Goal: Task Accomplishment & Management: Manage account settings

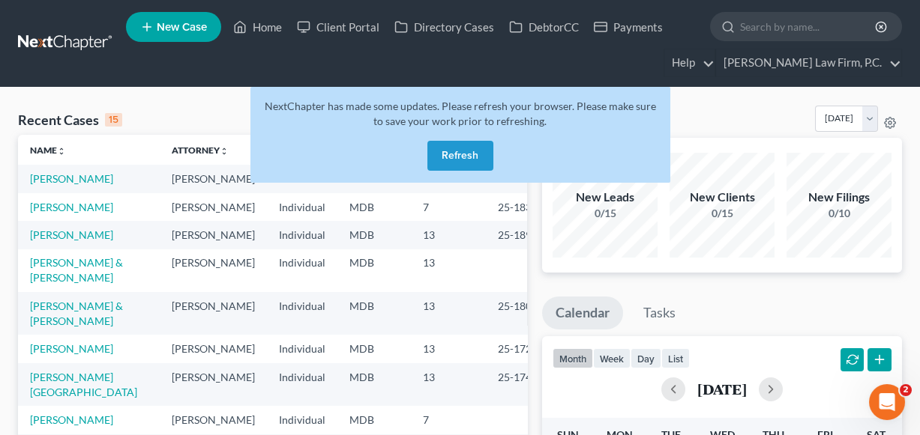
click at [759, 30] on input "search" at bounding box center [808, 27] width 137 height 28
click at [466, 149] on button "Refresh" at bounding box center [460, 156] width 66 height 30
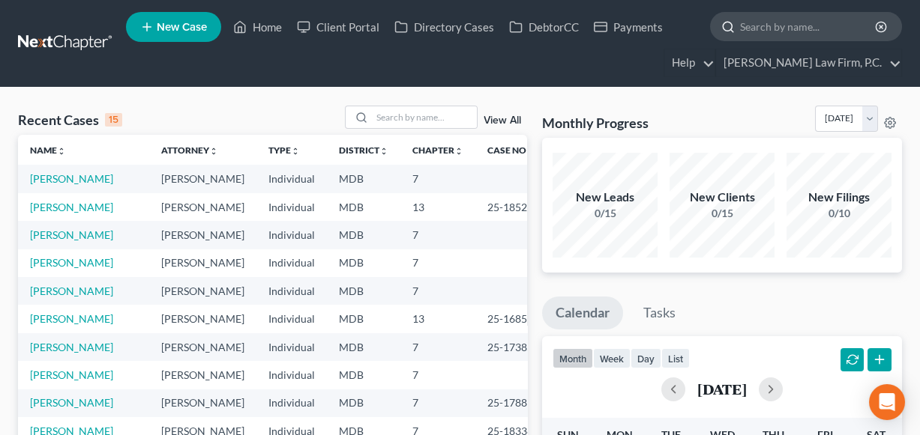
click at [779, 24] on input "search" at bounding box center [808, 27] width 137 height 28
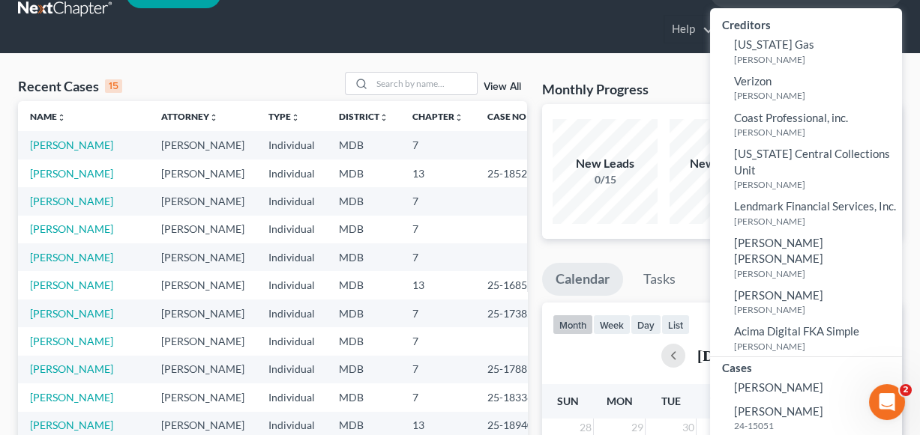
scroll to position [52, 0]
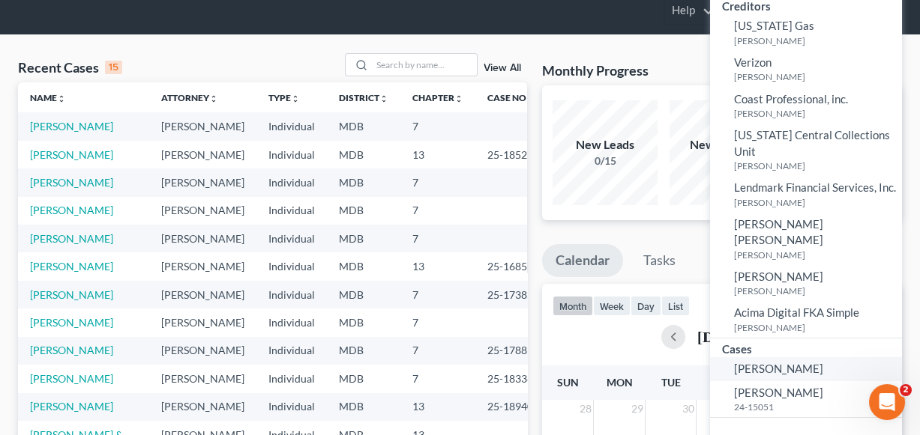
type input "Thorne"
click at [787, 362] on span "[PERSON_NAME]" at bounding box center [778, 368] width 89 height 13
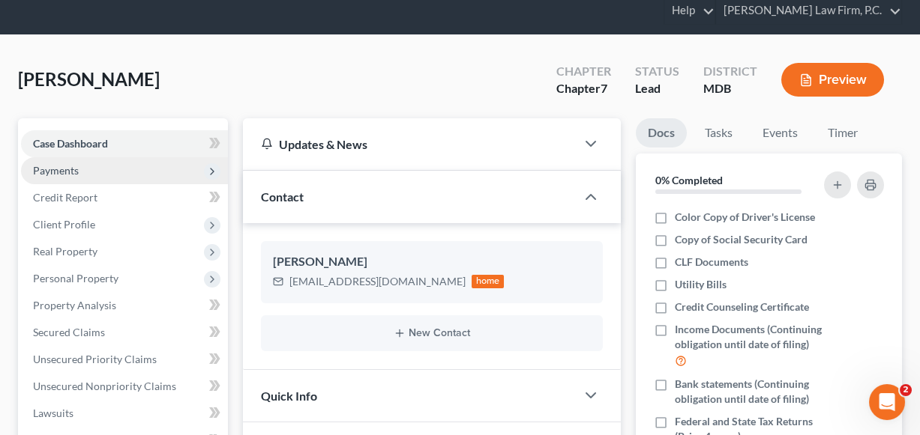
click at [101, 171] on span "Payments" at bounding box center [124, 170] width 207 height 27
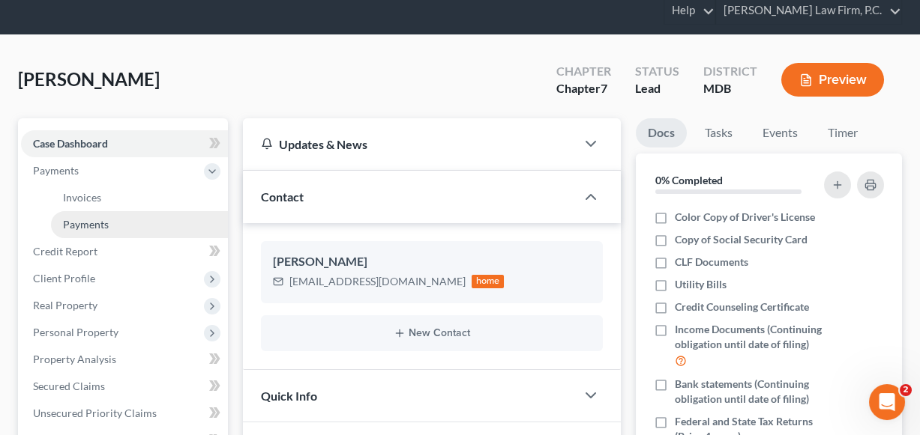
click at [94, 220] on span "Payments" at bounding box center [86, 224] width 46 height 13
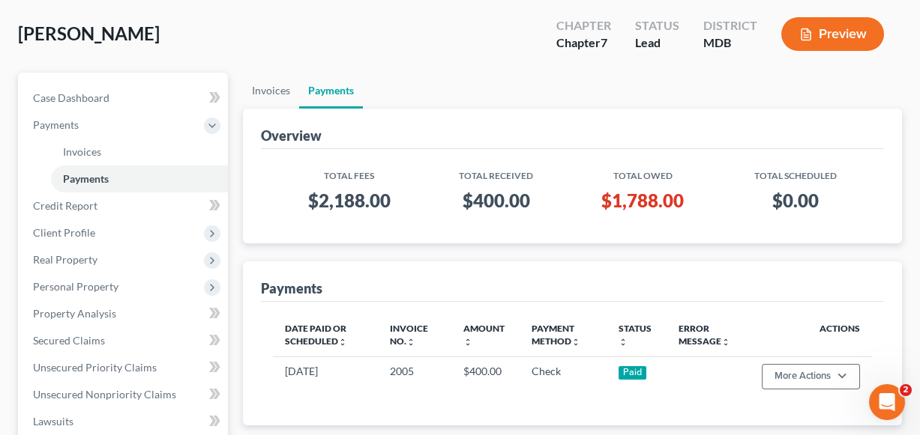
scroll to position [209, 0]
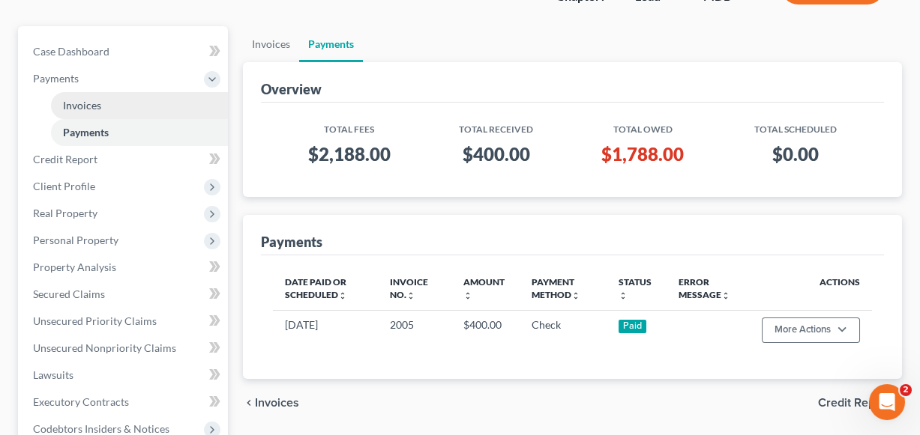
click at [130, 99] on link "Invoices" at bounding box center [139, 105] width 177 height 27
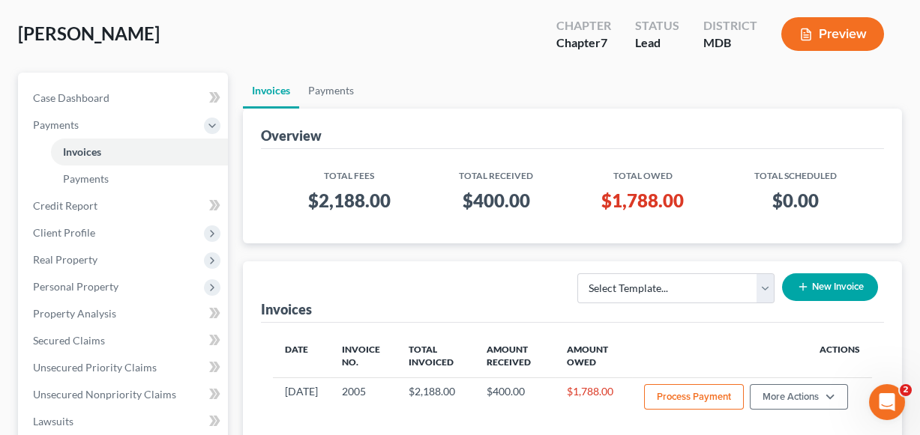
scroll to position [129, 0]
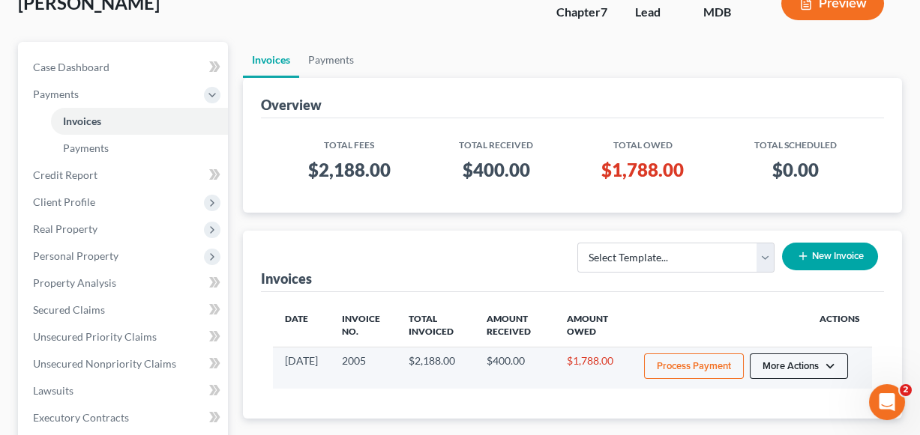
click at [811, 358] on button "More Actions" at bounding box center [799, 366] width 98 height 25
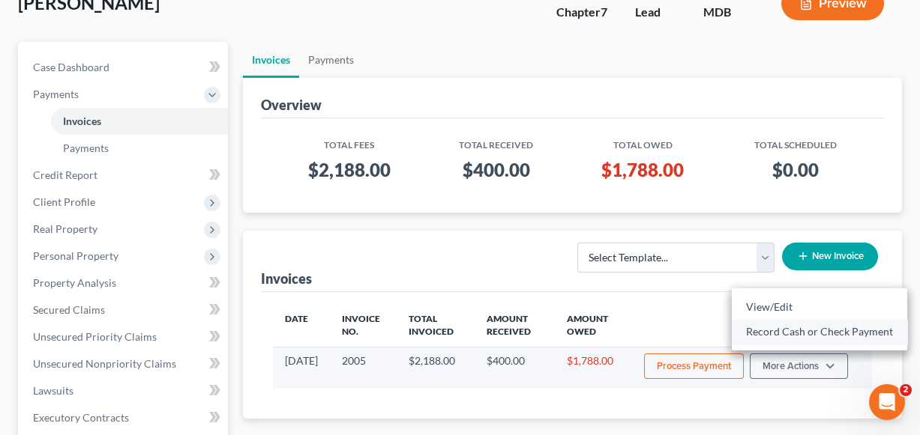
click at [800, 329] on link "Record Cash or Check Payment" at bounding box center [819, 331] width 175 height 25
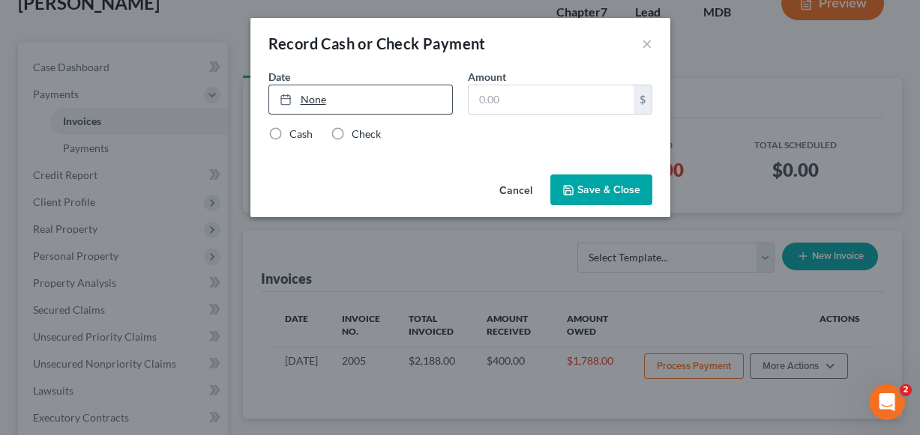
click at [370, 102] on link "None" at bounding box center [360, 99] width 183 height 28
click at [503, 101] on input "text" at bounding box center [550, 99] width 165 height 28
paste input "1,738"
type input "1,738"
click at [352, 127] on label "Check" at bounding box center [366, 134] width 29 height 15
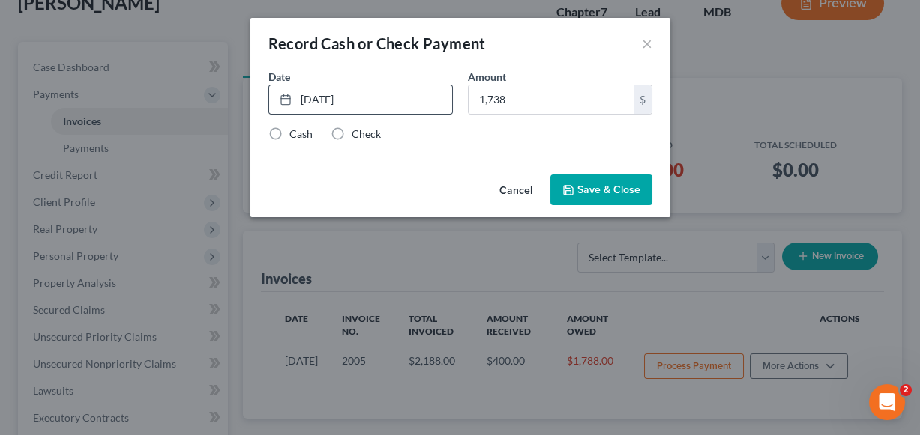
click at [358, 127] on input "Check" at bounding box center [363, 132] width 10 height 10
radio input "true"
click at [586, 190] on button "Save & Close" at bounding box center [601, 190] width 102 height 31
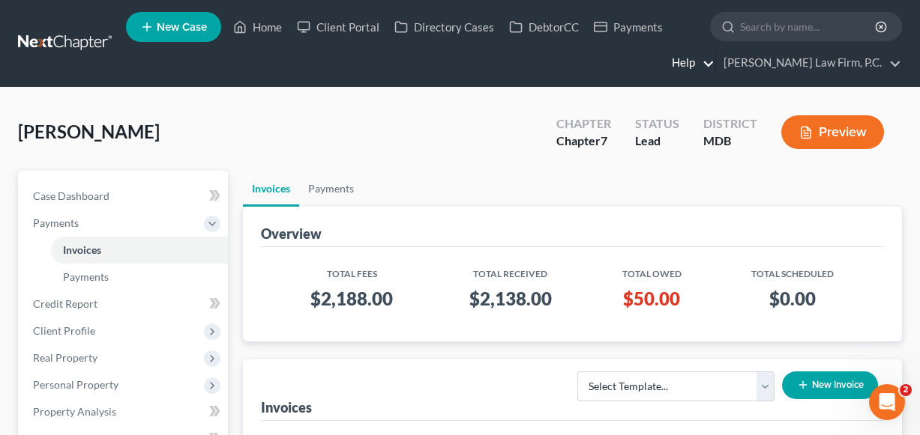
scroll to position [0, 0]
click at [766, 25] on input "search" at bounding box center [808, 27] width 137 height 28
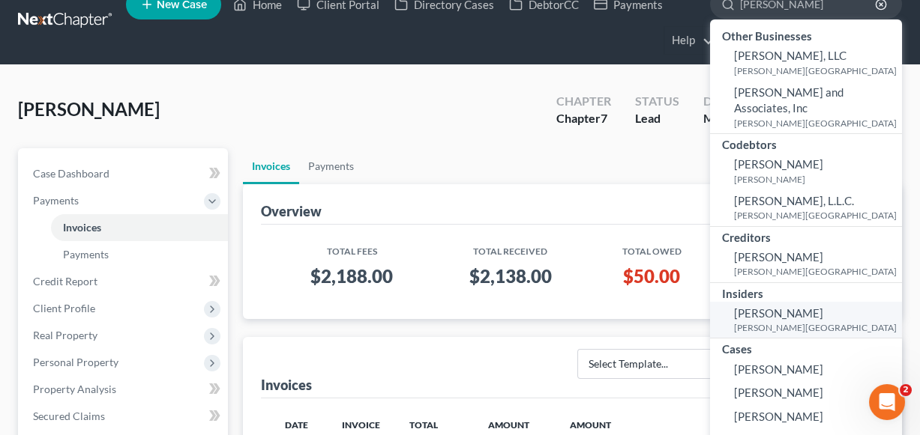
scroll to position [40, 0]
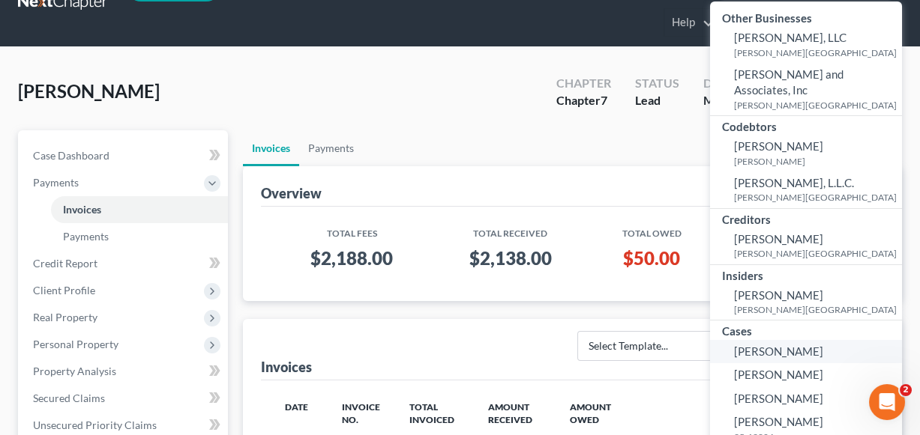
type input "Rachel"
click at [759, 368] on span "[PERSON_NAME]" at bounding box center [778, 374] width 89 height 13
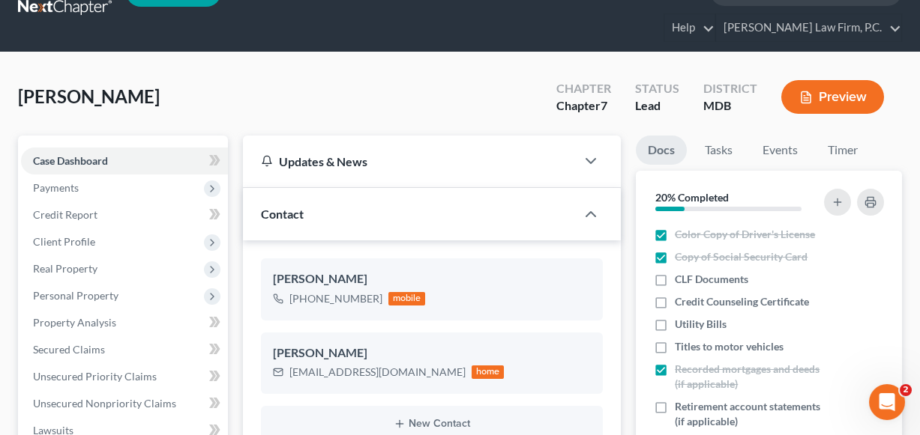
scroll to position [57, 0]
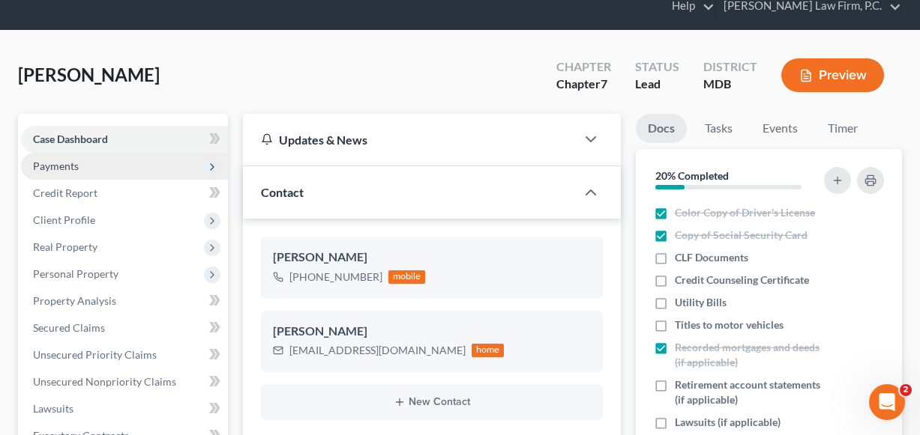
click at [79, 156] on span "Payments" at bounding box center [124, 166] width 207 height 27
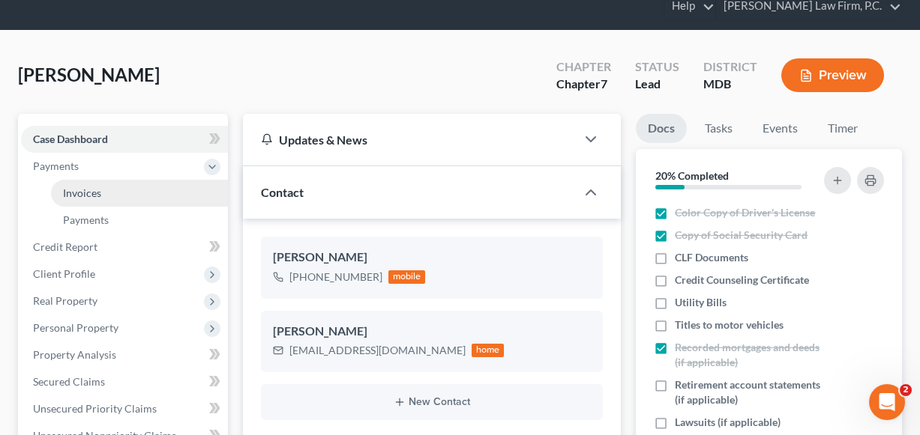
click at [79, 182] on link "Invoices" at bounding box center [139, 193] width 177 height 27
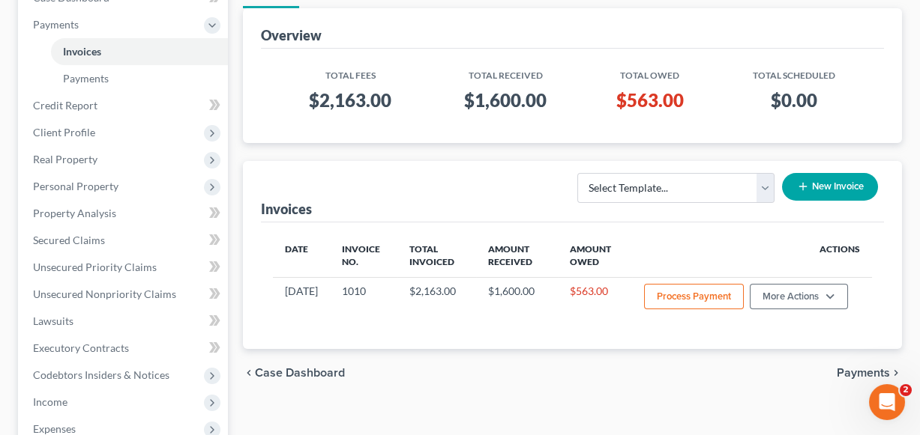
scroll to position [215, 0]
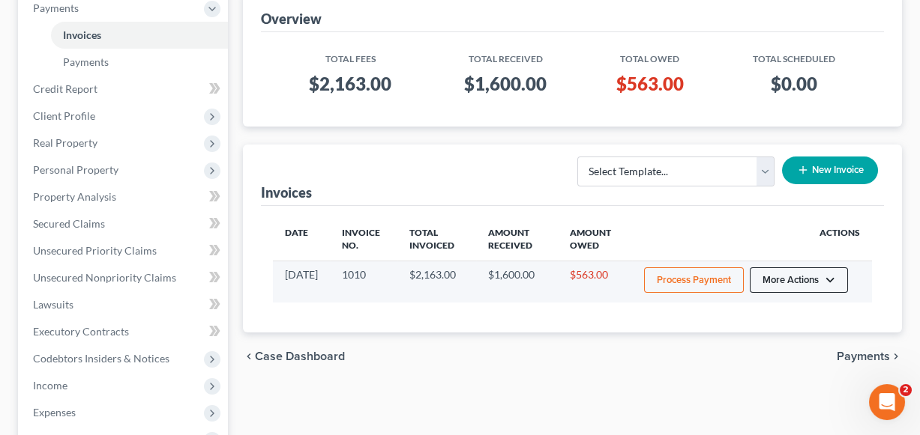
click at [765, 274] on button "More Actions" at bounding box center [799, 280] width 98 height 25
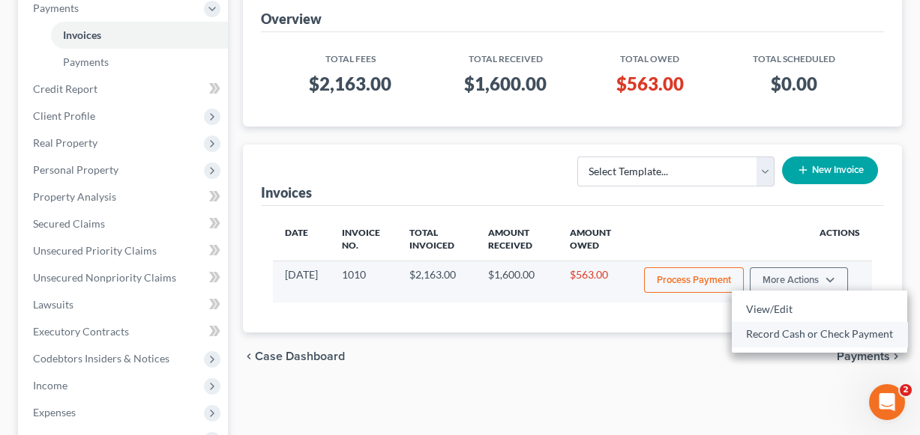
click at [782, 331] on link "Record Cash or Check Payment" at bounding box center [819, 334] width 175 height 25
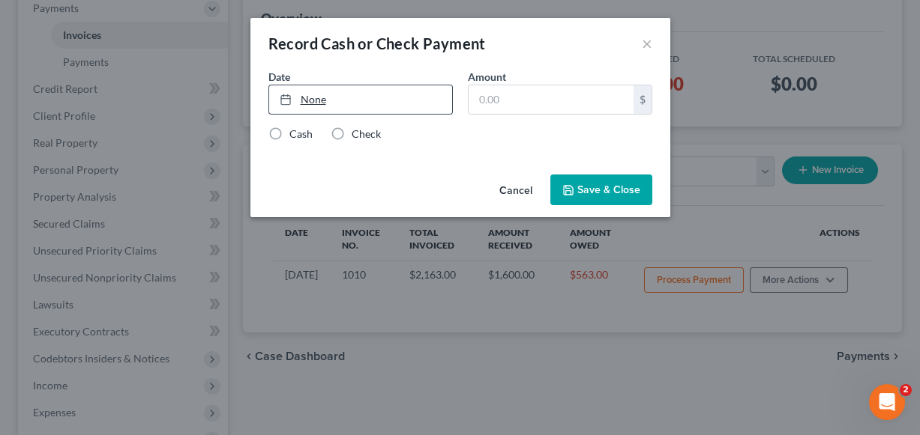
click at [373, 94] on link "None" at bounding box center [360, 99] width 183 height 28
click at [489, 101] on input "text" at bounding box center [550, 99] width 165 height 28
paste input "563"
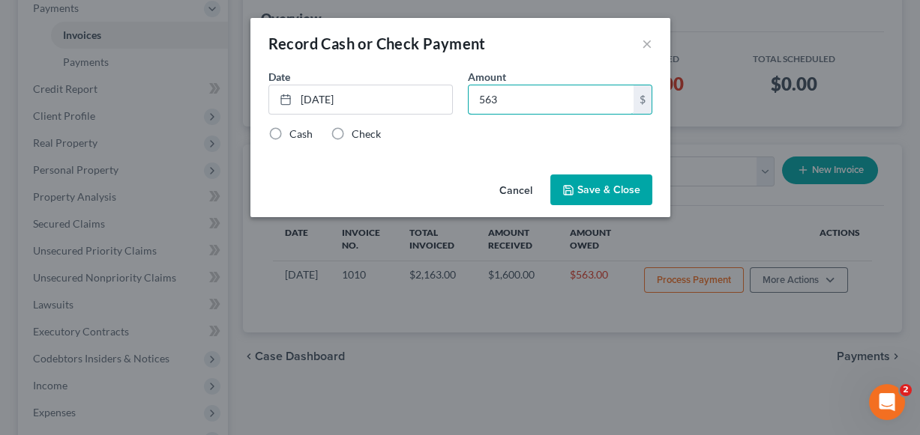
type input "563"
click at [352, 133] on label "Check" at bounding box center [366, 134] width 29 height 15
click at [358, 133] on input "Check" at bounding box center [363, 132] width 10 height 10
radio input "true"
click at [568, 184] on icon "button" at bounding box center [568, 190] width 12 height 12
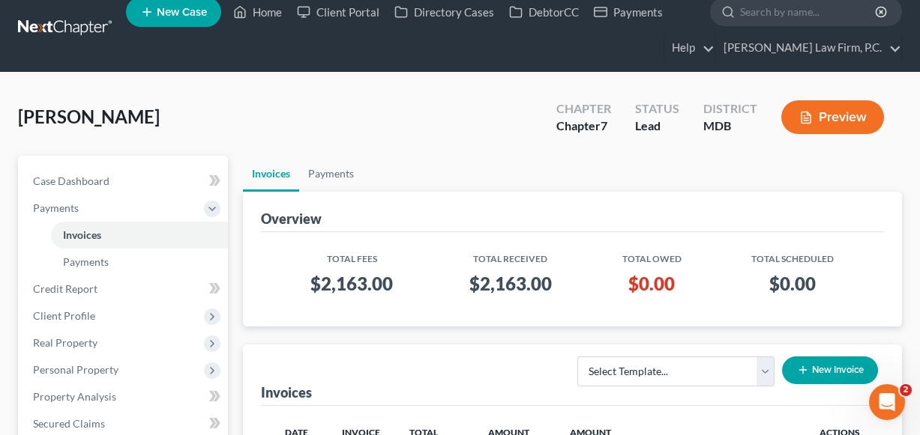
scroll to position [0, 0]
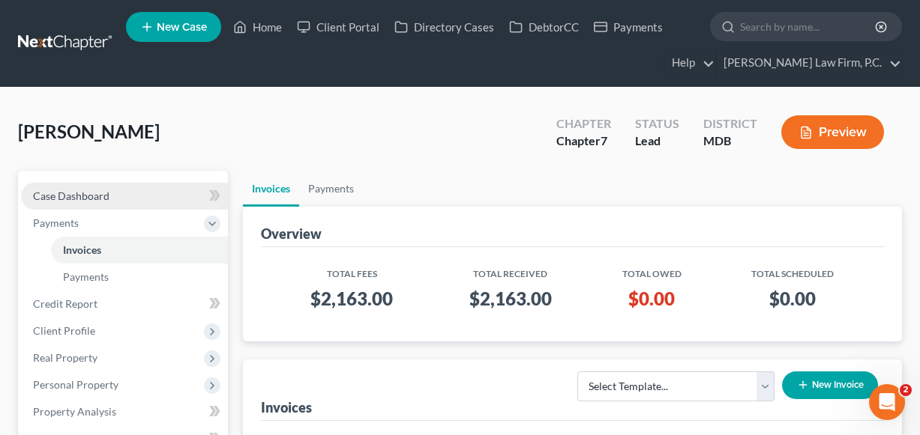
click at [101, 206] on link "Case Dashboard" at bounding box center [124, 196] width 207 height 27
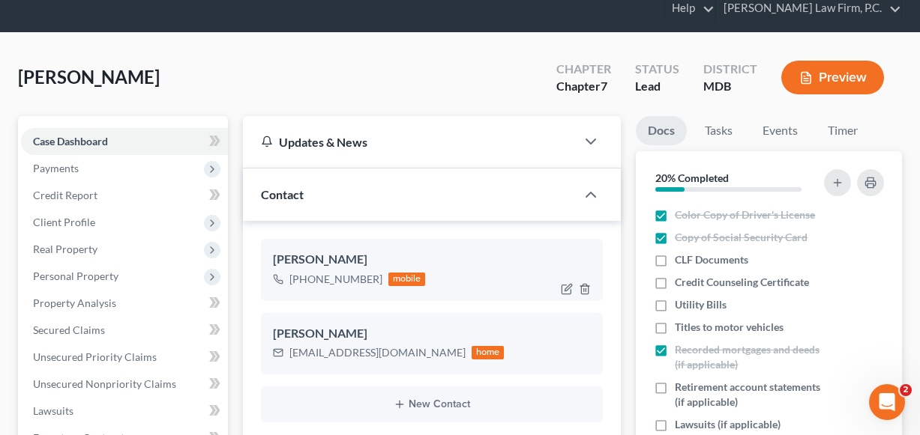
scroll to position [64, 0]
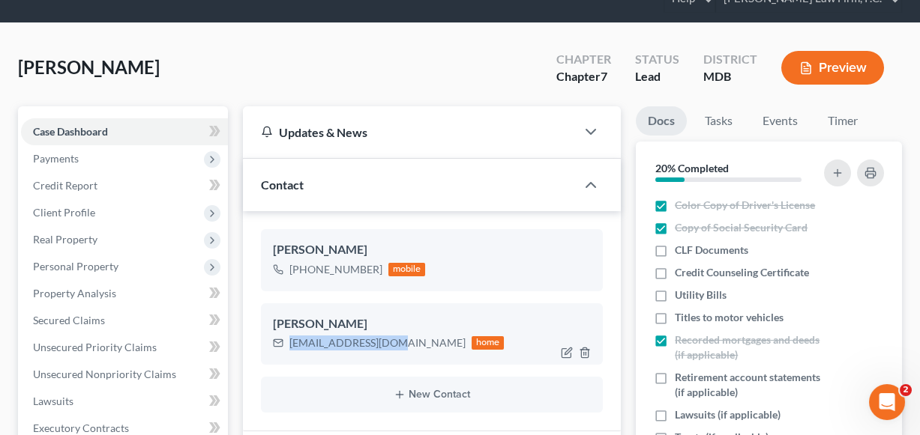
drag, startPoint x: 286, startPoint y: 341, endPoint x: 388, endPoint y: 344, distance: 102.7
click at [388, 344] on div "rlsappe78@gmail.com home" at bounding box center [389, 343] width 232 height 19
copy div "rlsappe78@gmail.com"
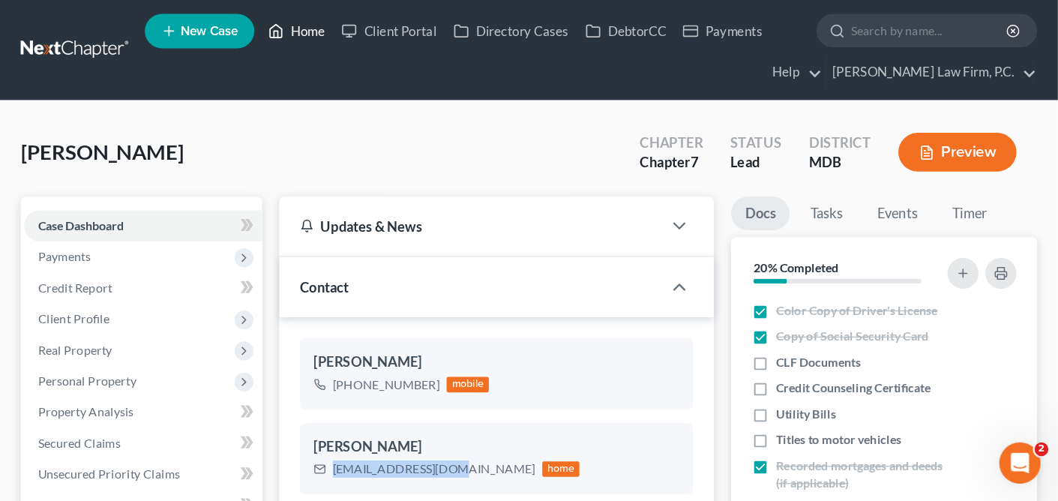
scroll to position [0, 0]
click at [264, 21] on link "Home" at bounding box center [258, 26] width 64 height 27
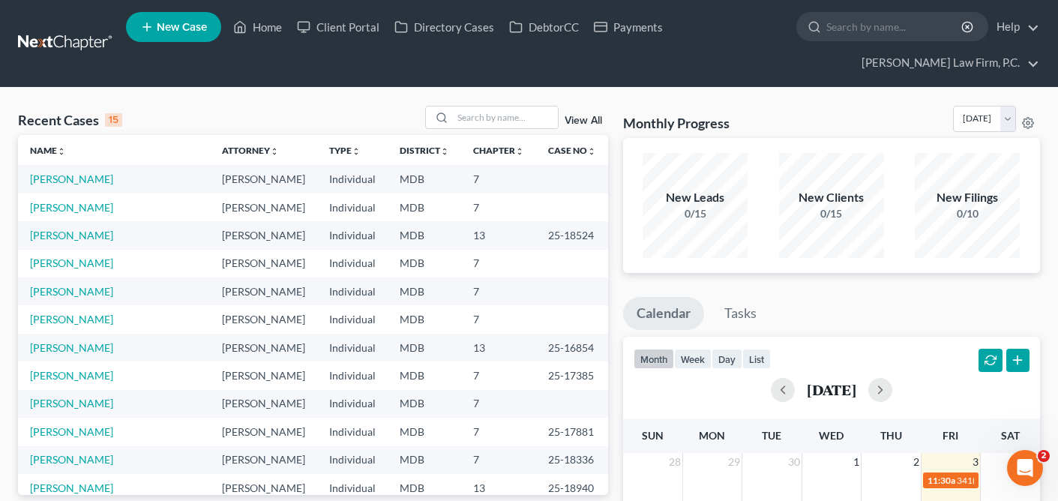
click at [59, 214] on td "[PERSON_NAME]" at bounding box center [114, 207] width 192 height 28
click at [64, 209] on link "[PERSON_NAME]" at bounding box center [71, 207] width 83 height 13
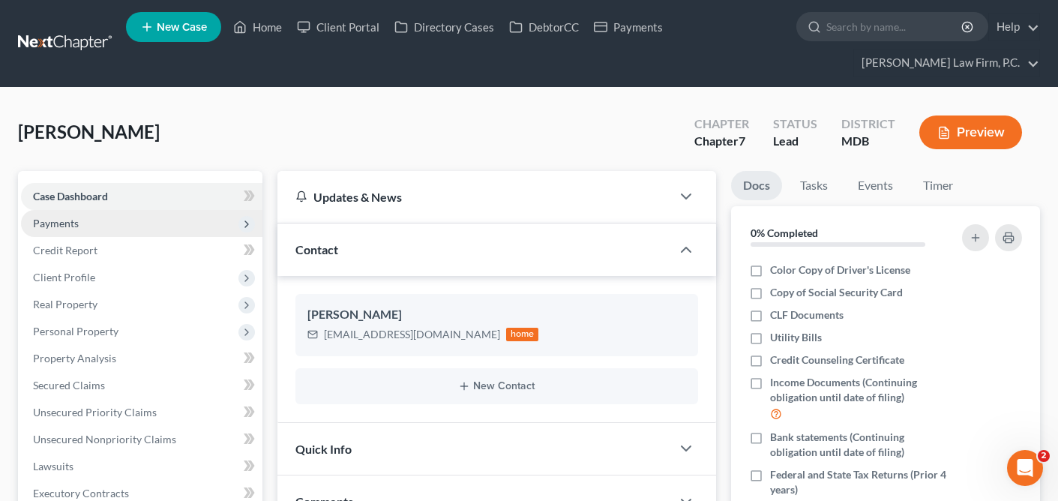
click at [179, 226] on span "Payments" at bounding box center [141, 223] width 241 height 27
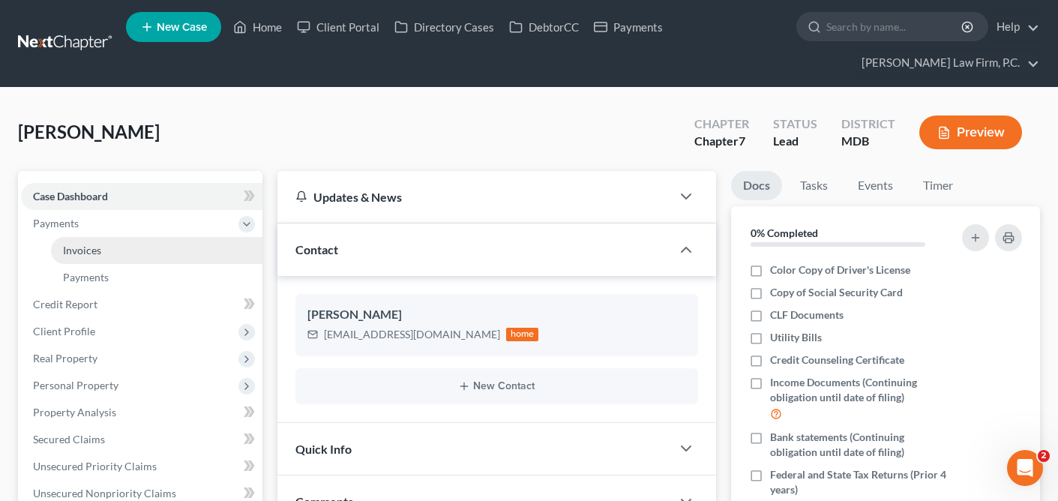
click at [171, 259] on link "Invoices" at bounding box center [156, 250] width 211 height 27
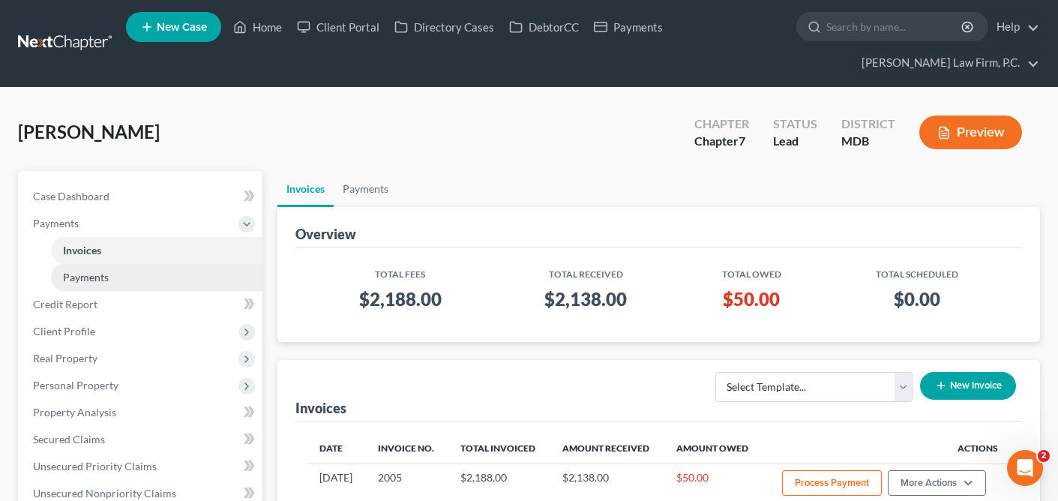
click at [170, 284] on link "Payments" at bounding box center [156, 277] width 211 height 27
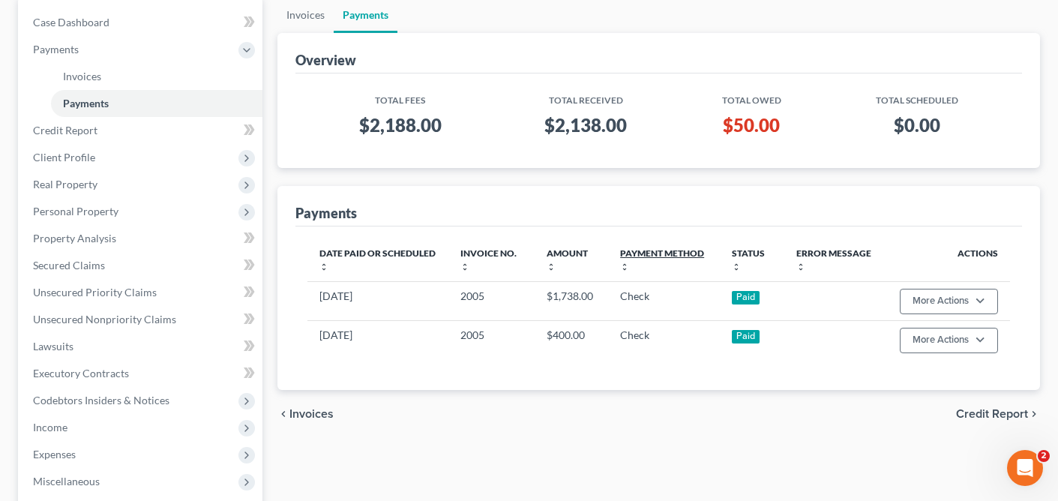
scroll to position [179, 0]
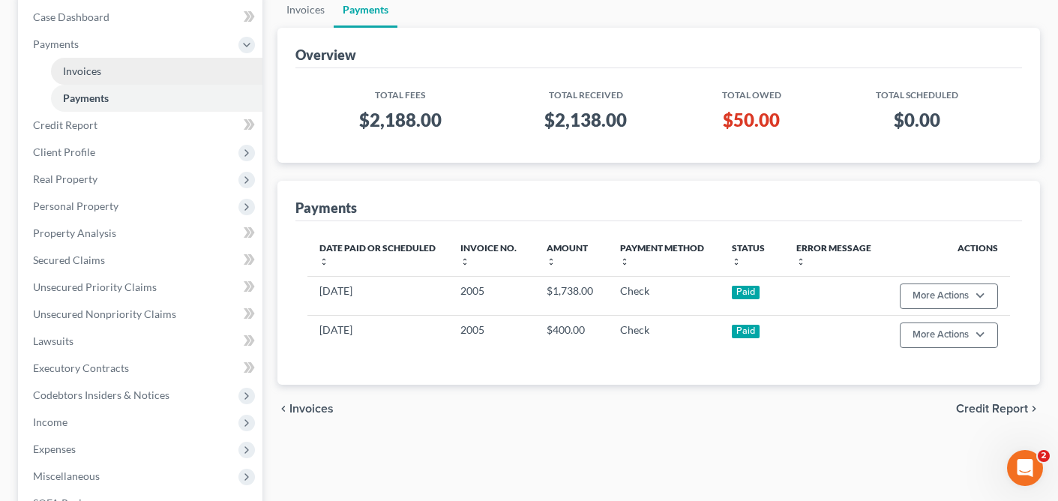
click at [205, 63] on link "Invoices" at bounding box center [156, 71] width 211 height 27
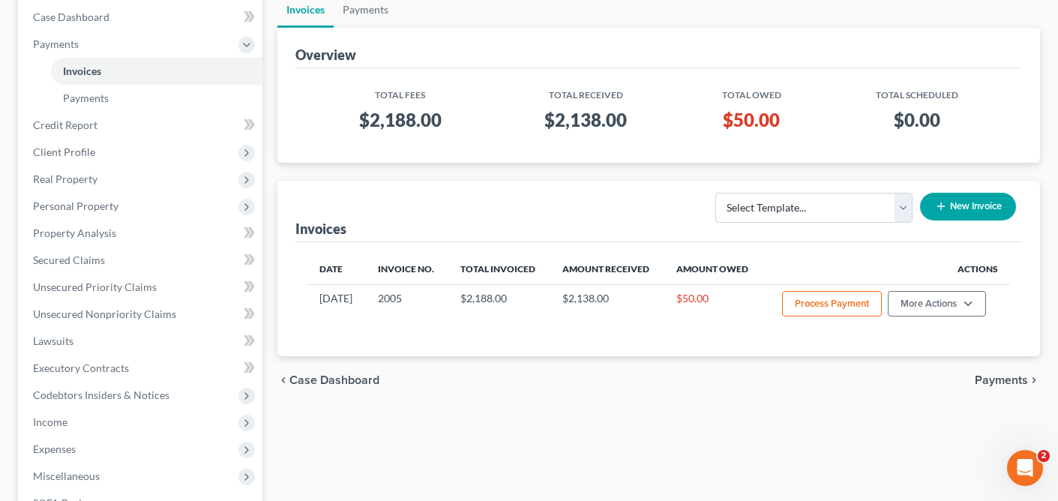
scroll to position [217, 0]
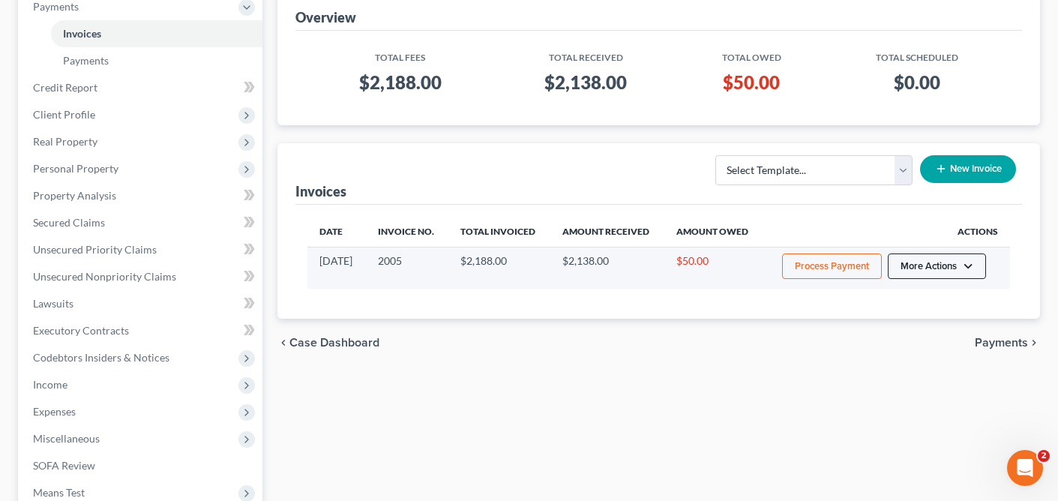
click at [919, 277] on button "More Actions" at bounding box center [936, 265] width 98 height 25
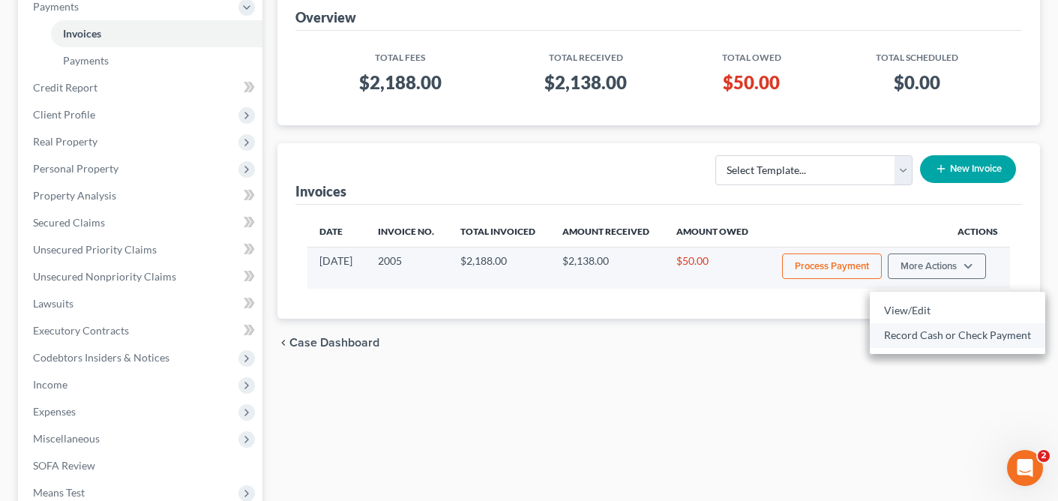
click at [919, 337] on link "Record Cash or Check Payment" at bounding box center [956, 334] width 175 height 25
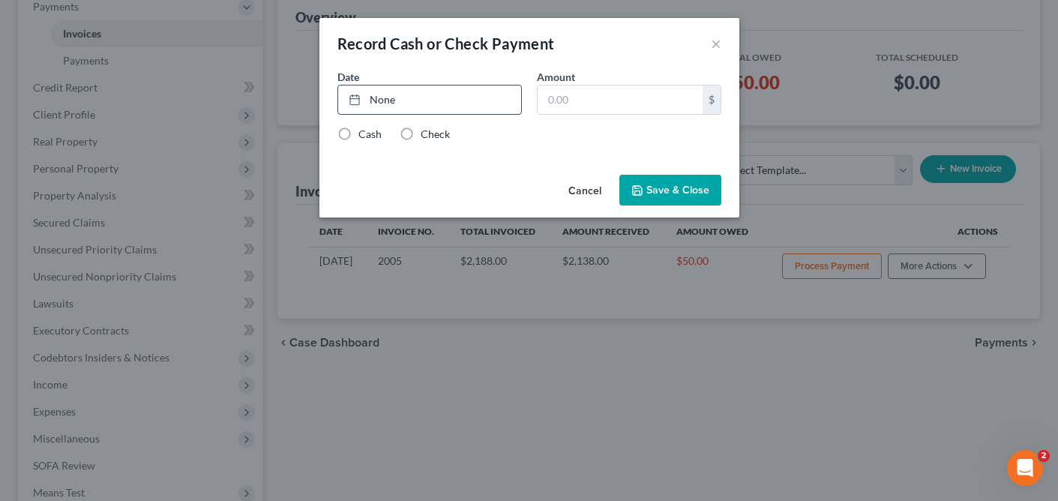
click at [399, 85] on div "None close Date Time chevron_left October 2025 chevron_right Su M Tu W Th F Sa …" at bounding box center [429, 100] width 184 height 30
click at [390, 111] on link "None" at bounding box center [429, 99] width 183 height 28
click at [554, 97] on input "text" at bounding box center [619, 99] width 165 height 28
type input "50"
click at [420, 139] on label "Check" at bounding box center [434, 134] width 29 height 15
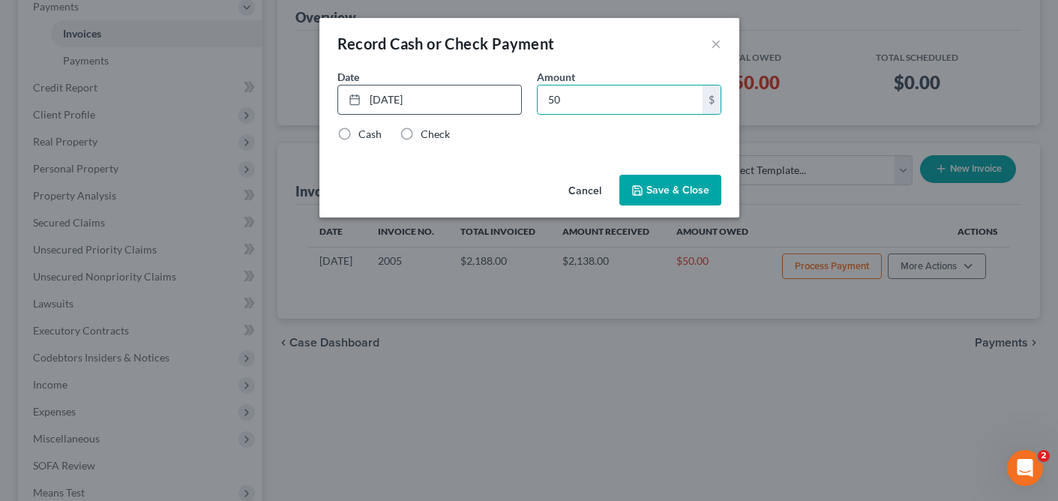
click at [426, 136] on input "Check" at bounding box center [431, 132] width 10 height 10
radio input "true"
click at [659, 187] on button "Save & Close" at bounding box center [670, 190] width 102 height 31
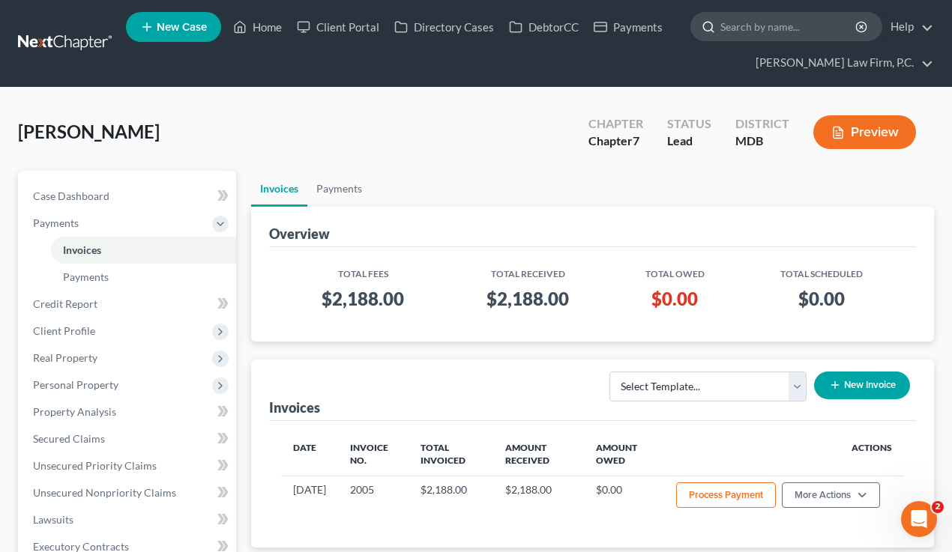
scroll to position [0, 0]
click at [769, 31] on input "search" at bounding box center [788, 27] width 137 height 28
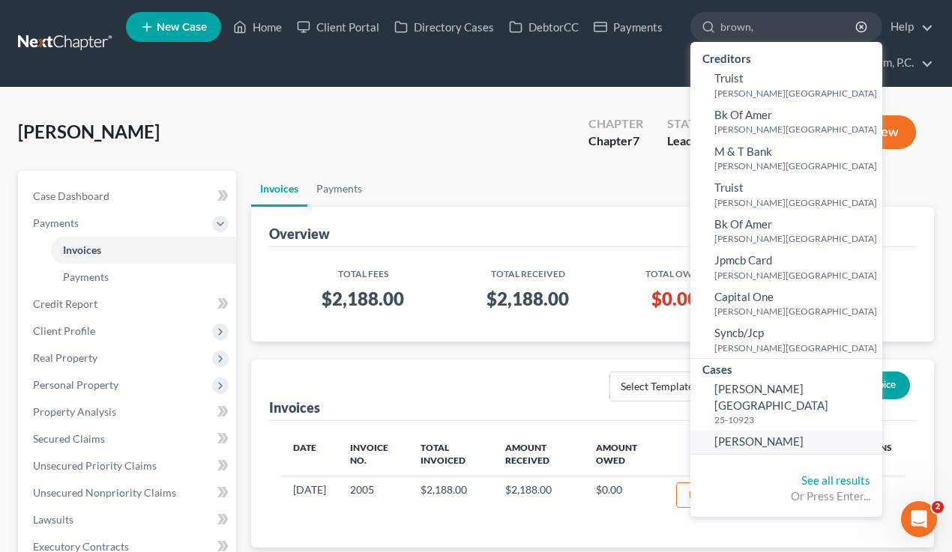
type input "brown,"
click at [763, 435] on span "[PERSON_NAME]" at bounding box center [758, 441] width 89 height 13
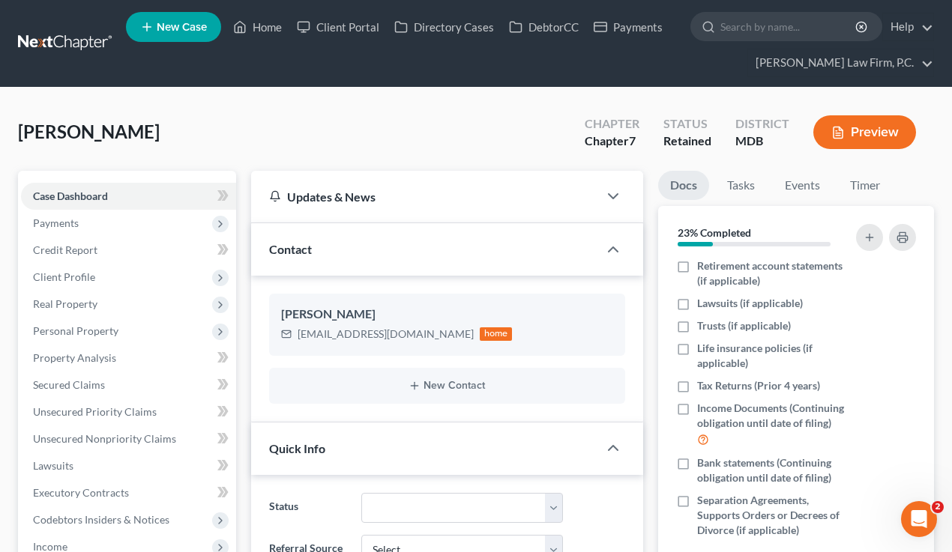
scroll to position [250, 0]
click at [890, 435] on icon "button" at bounding box center [893, 463] width 7 height 7
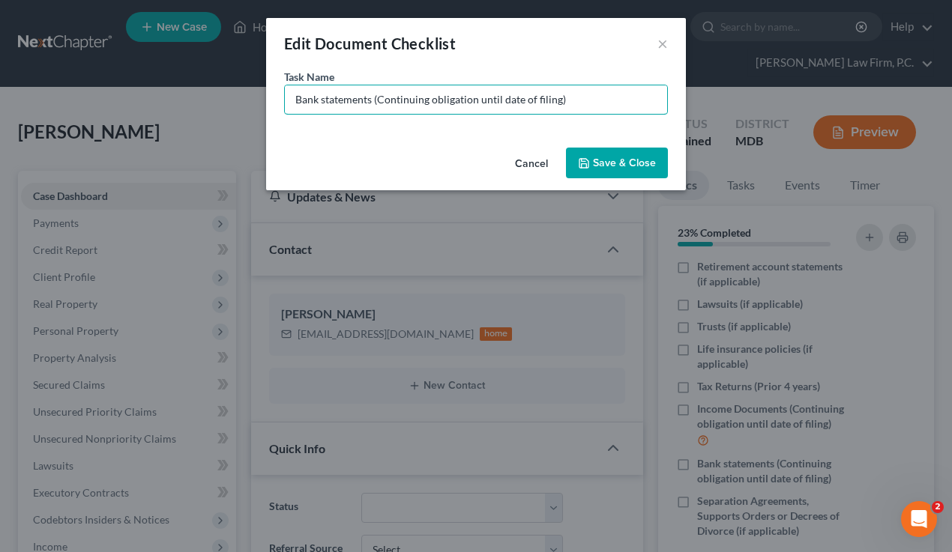
drag, startPoint x: 320, startPoint y: 100, endPoint x: 274, endPoint y: 101, distance: 45.7
click at [274, 101] on div "Task Name * Bank statements (Continuing obligation until date of filing)" at bounding box center [476, 105] width 420 height 73
drag, startPoint x: 406, startPoint y: 100, endPoint x: 586, endPoint y: 100, distance: 179.9
click at [586, 100] on input "SECU Bank statements (Continuing obligation until date of filing)" at bounding box center [476, 99] width 382 height 28
type input "SECU Bank statements (June, July, August, September)"
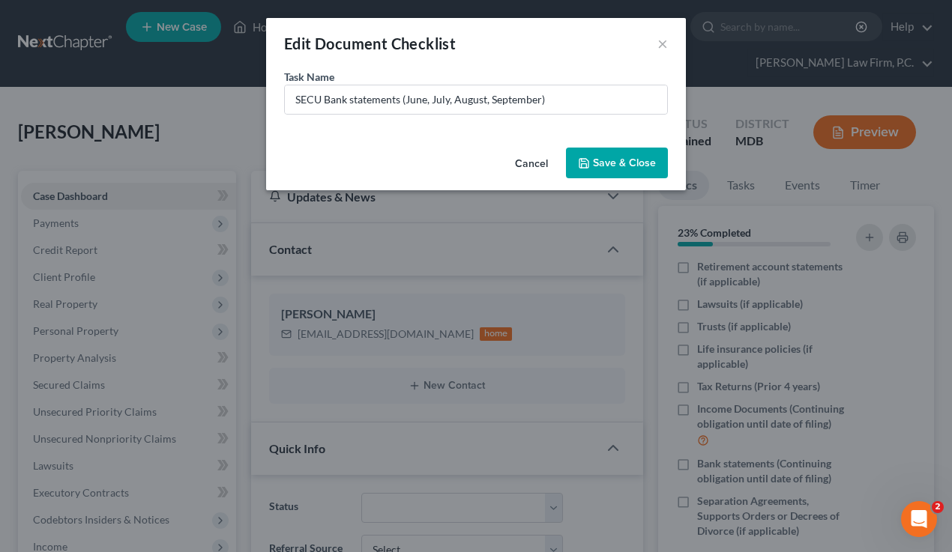
click at [637, 170] on button "Save & Close" at bounding box center [617, 163] width 102 height 31
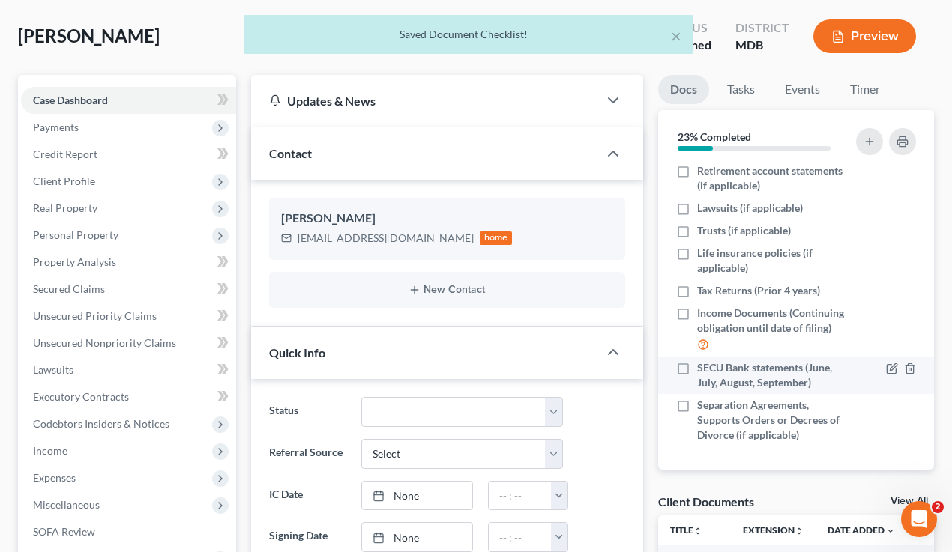
scroll to position [121, 0]
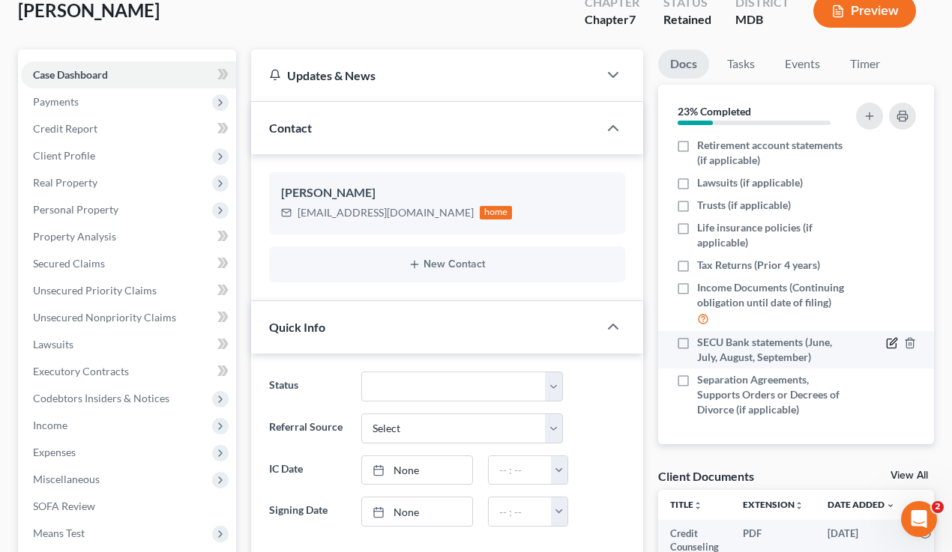
click at [891, 345] on icon "button" at bounding box center [892, 343] width 12 height 12
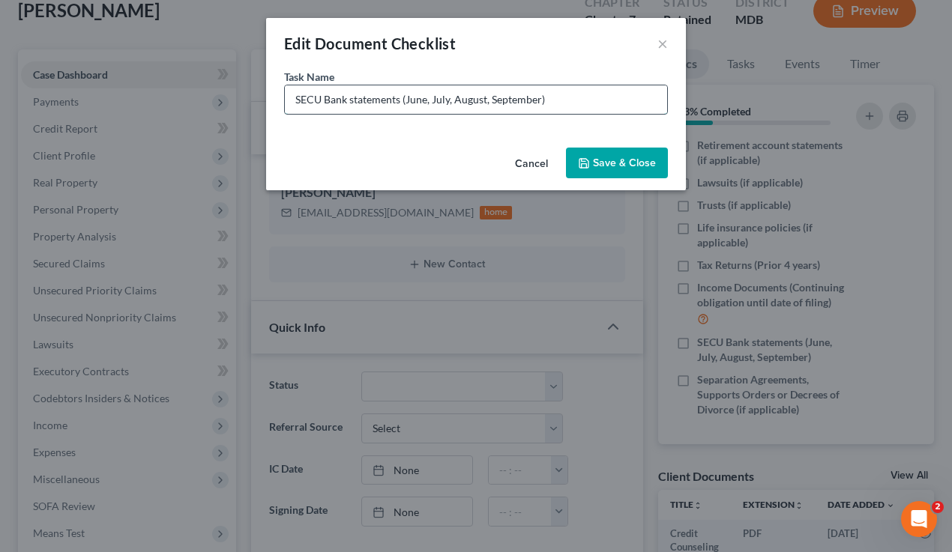
drag, startPoint x: 555, startPoint y: 96, endPoint x: 294, endPoint y: 94, distance: 260.8
click at [293, 94] on input "SECU Bank statements (June, July, August, September)" at bounding box center [476, 99] width 382 height 28
click at [526, 154] on button "Cancel" at bounding box center [531, 164] width 57 height 30
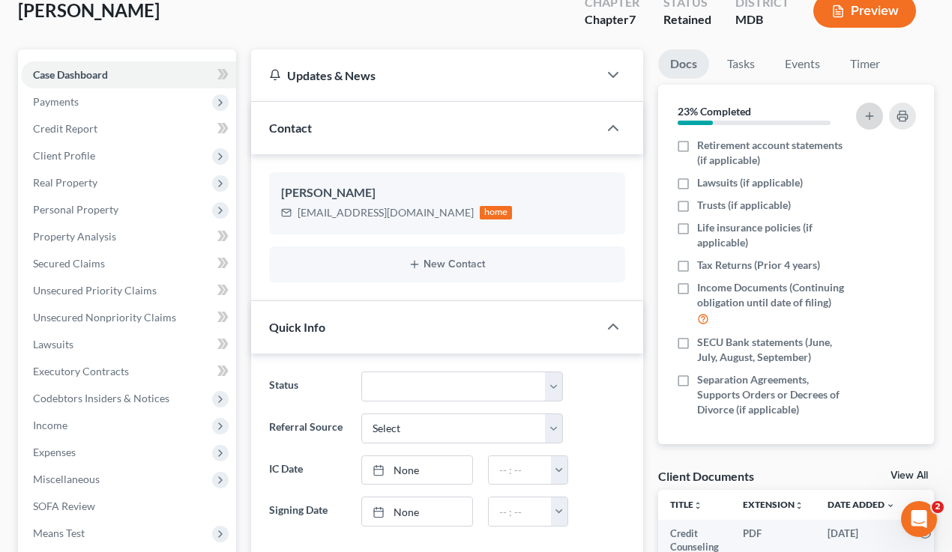
click at [866, 115] on icon "button" at bounding box center [869, 116] width 12 height 12
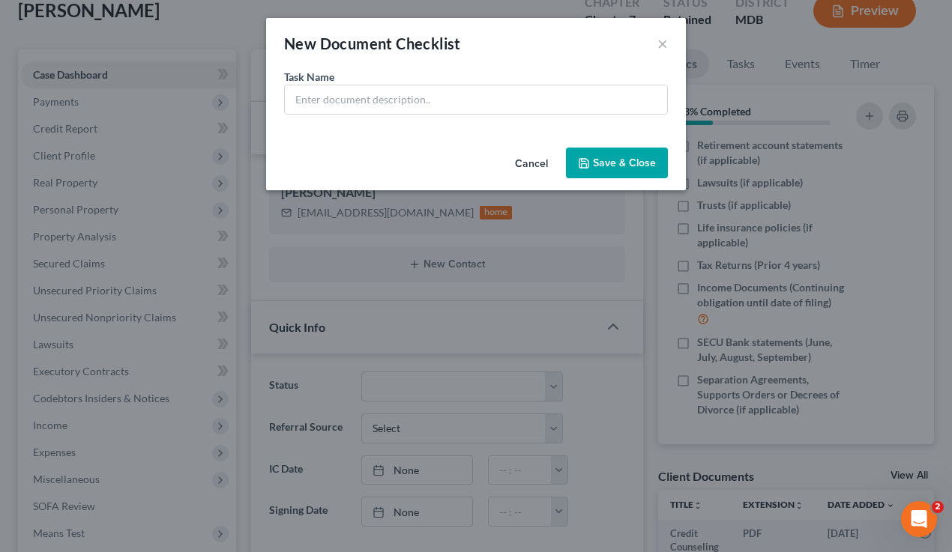
click at [328, 76] on span "Task Name" at bounding box center [309, 76] width 50 height 13
click at [328, 100] on input "text" at bounding box center [476, 99] width 382 height 28
paste input "SECU Bank statements (June, July, August, September)"
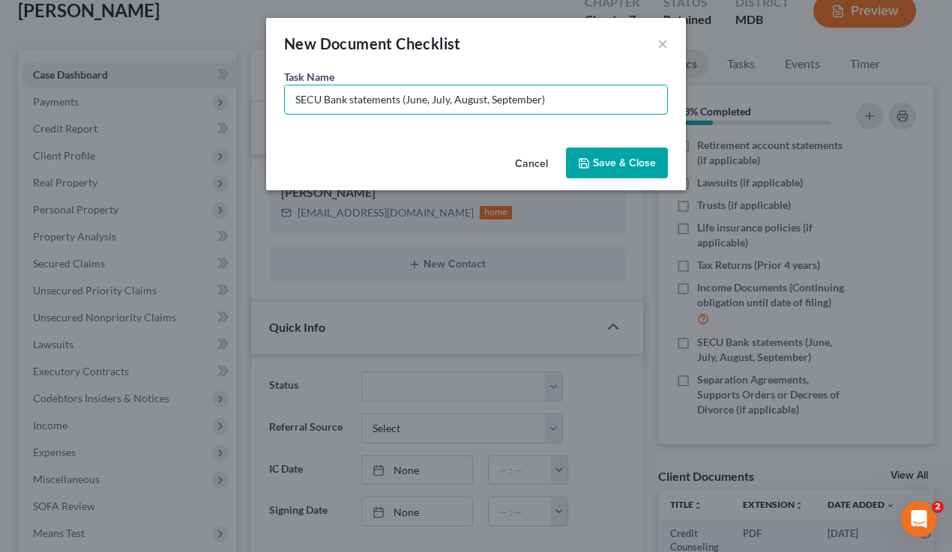
drag, startPoint x: 322, startPoint y: 100, endPoint x: 277, endPoint y: 100, distance: 44.2
click at [277, 100] on div "Task Name * SECU Bank statements (June, July, August, September)" at bounding box center [476, 105] width 420 height 73
drag, startPoint x: 460, startPoint y: 98, endPoint x: 437, endPoint y: 95, distance: 23.4
click at [437, 95] on input "Wells Fargo Bank statements (June, July, August, September)" at bounding box center [476, 99] width 382 height 28
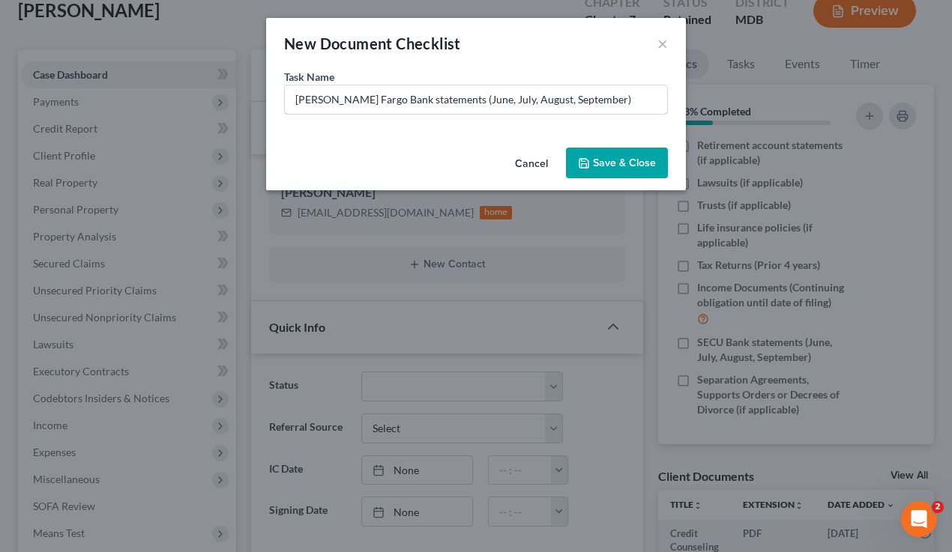
click at [457, 99] on input "Wells Fargo Bank statements (June, July, August, September)" at bounding box center [476, 99] width 382 height 28
click at [463, 100] on input "Wells Fargo Bank statements (June, July, August, September)" at bounding box center [476, 99] width 382 height 28
drag, startPoint x: 462, startPoint y: 101, endPoint x: 435, endPoint y: 101, distance: 27.0
click at [435, 101] on input "Wells Fargo Bank statements (June, July, August, September)" at bounding box center [476, 99] width 382 height 28
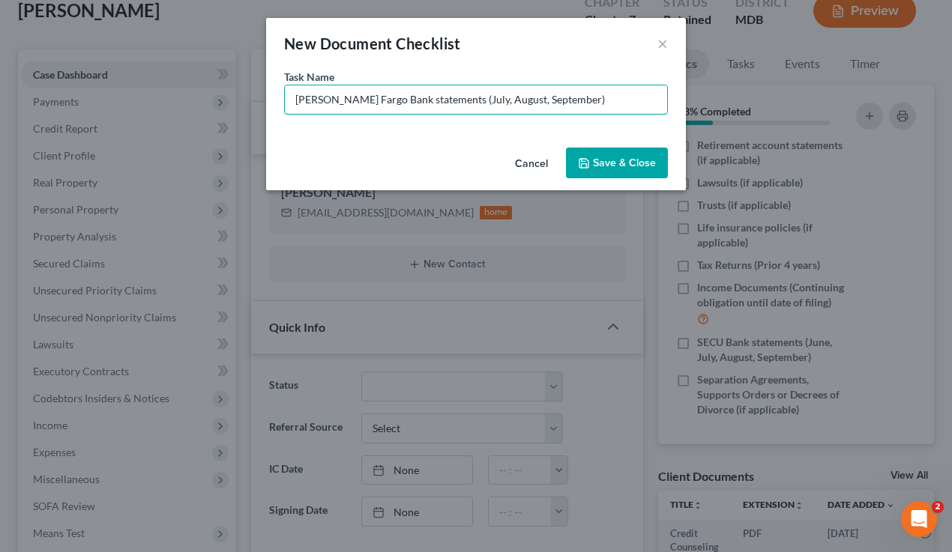
type input "Wells Fargo Bank statements (July, August, September)"
click at [627, 155] on button "Save & Close" at bounding box center [617, 163] width 102 height 31
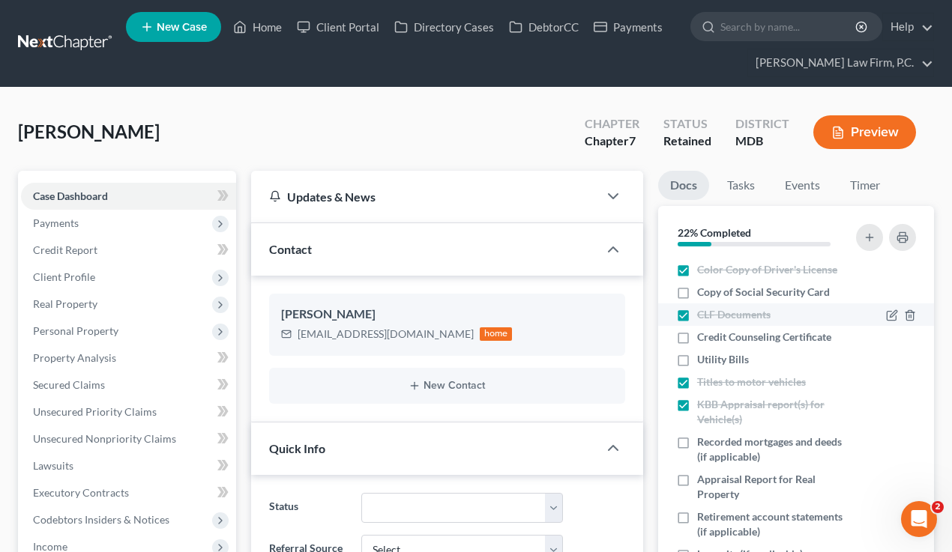
scroll to position [0, 0]
click at [697, 292] on label "Copy of Social Security Card" at bounding box center [763, 292] width 133 height 15
click at [703, 292] on input "Copy of Social Security Card" at bounding box center [708, 290] width 10 height 10
checkbox input "true"
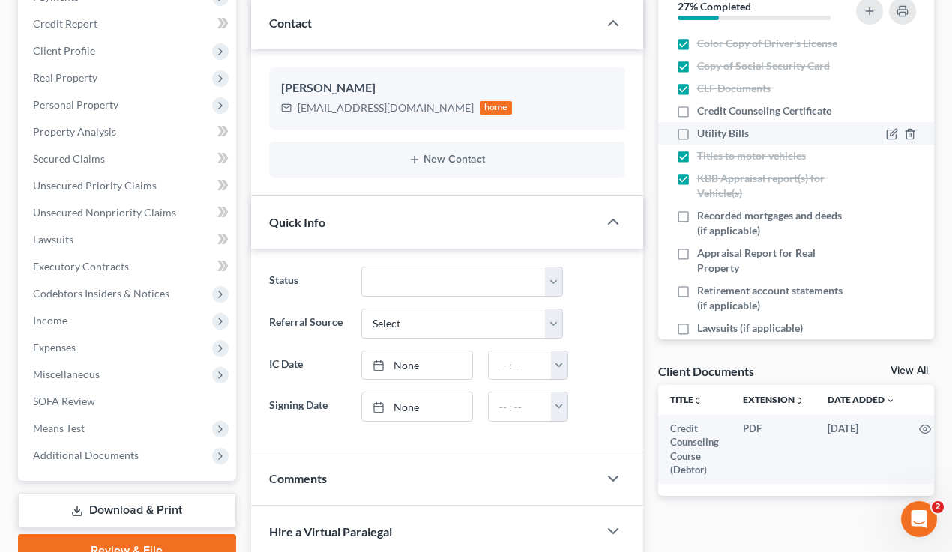
scroll to position [211, 0]
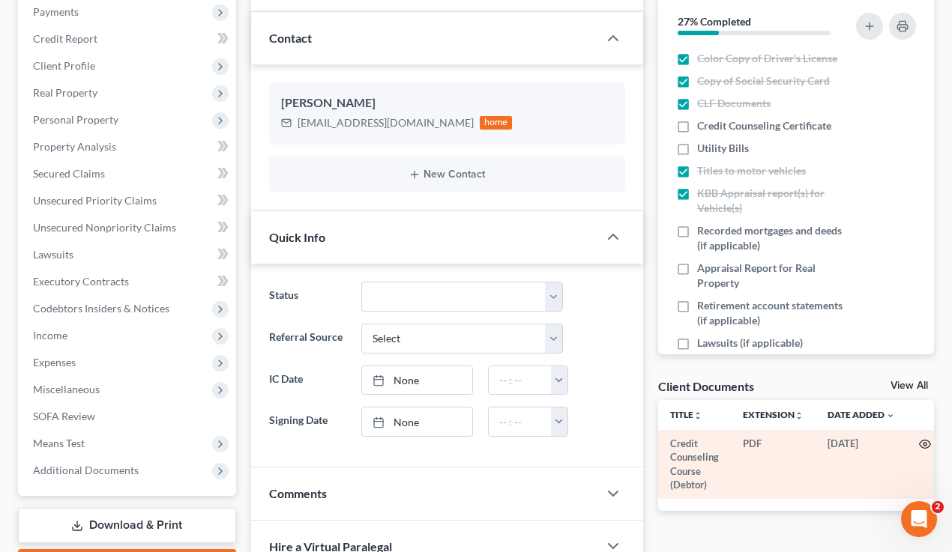
click at [919, 435] on circle "button" at bounding box center [924, 444] width 3 height 3
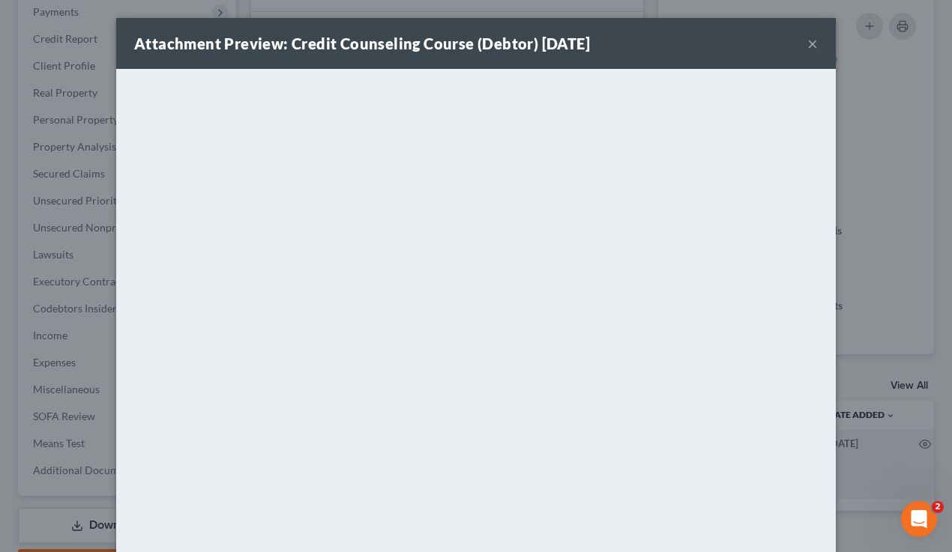
click at [815, 41] on button "×" at bounding box center [812, 43] width 10 height 18
click at [815, 41] on div "Attachment Preview: Credit Counseling Course (Debtor) 08/19/2025 ×" at bounding box center [476, 43] width 720 height 51
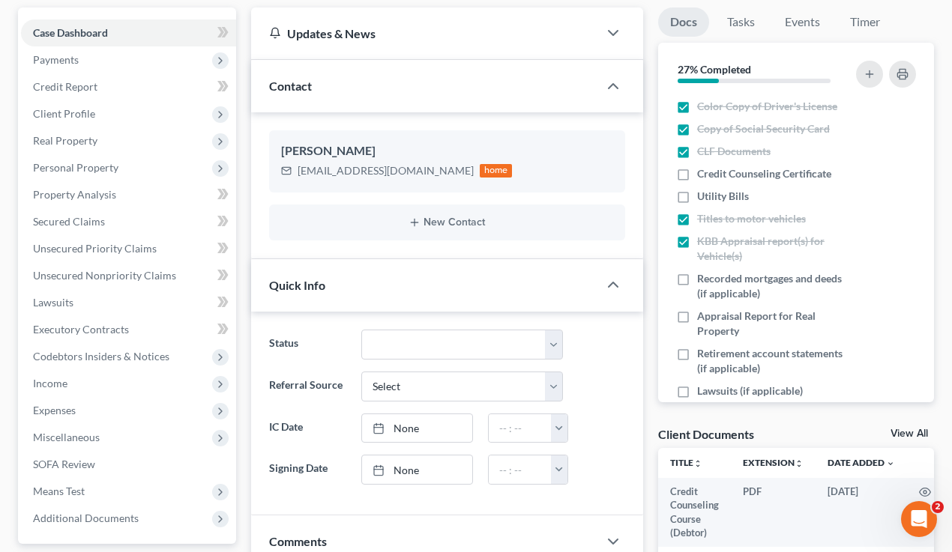
scroll to position [160, 0]
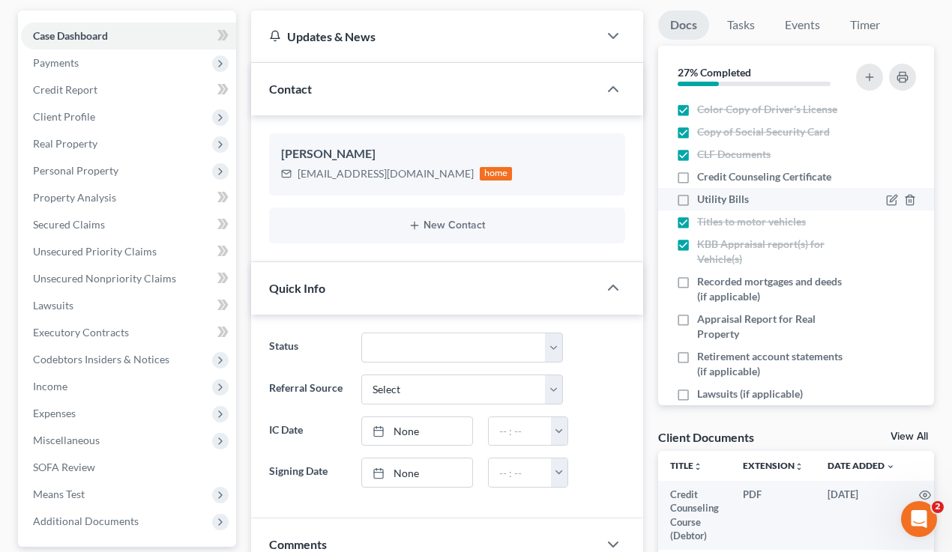
click at [697, 200] on label "Utility Bills" at bounding box center [723, 199] width 52 height 15
click at [703, 200] on input "Utility Bills" at bounding box center [708, 197] width 10 height 10
checkbox input "true"
click at [697, 175] on label "Credit Counseling Certificate" at bounding box center [764, 176] width 134 height 15
click at [703, 175] on input "Credit Counseling Certificate" at bounding box center [708, 174] width 10 height 10
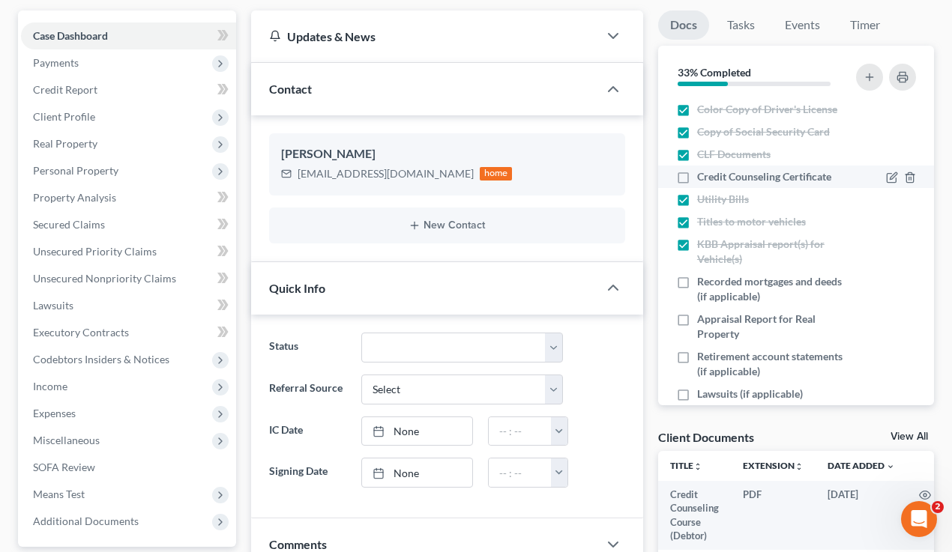
checkbox input "true"
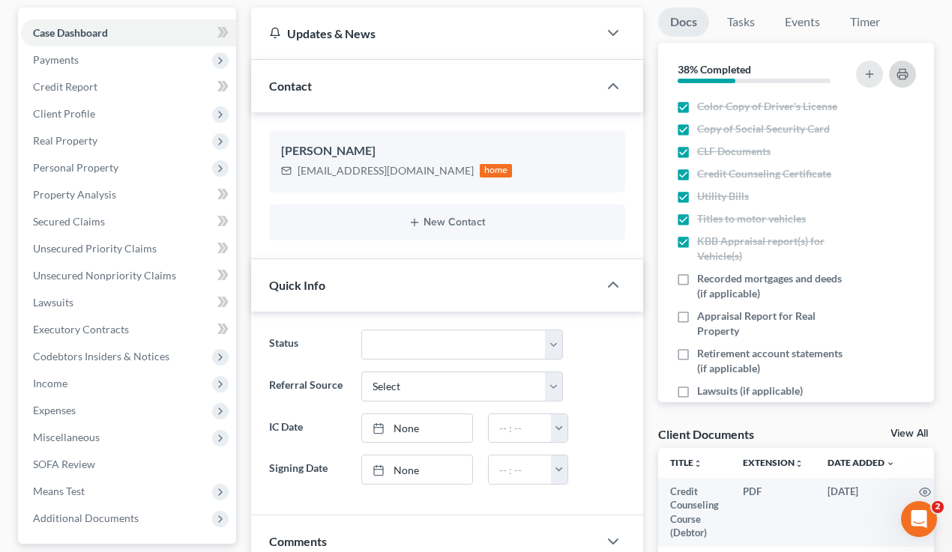
scroll to position [0, 0]
click at [903, 70] on icon "button" at bounding box center [902, 74] width 12 height 12
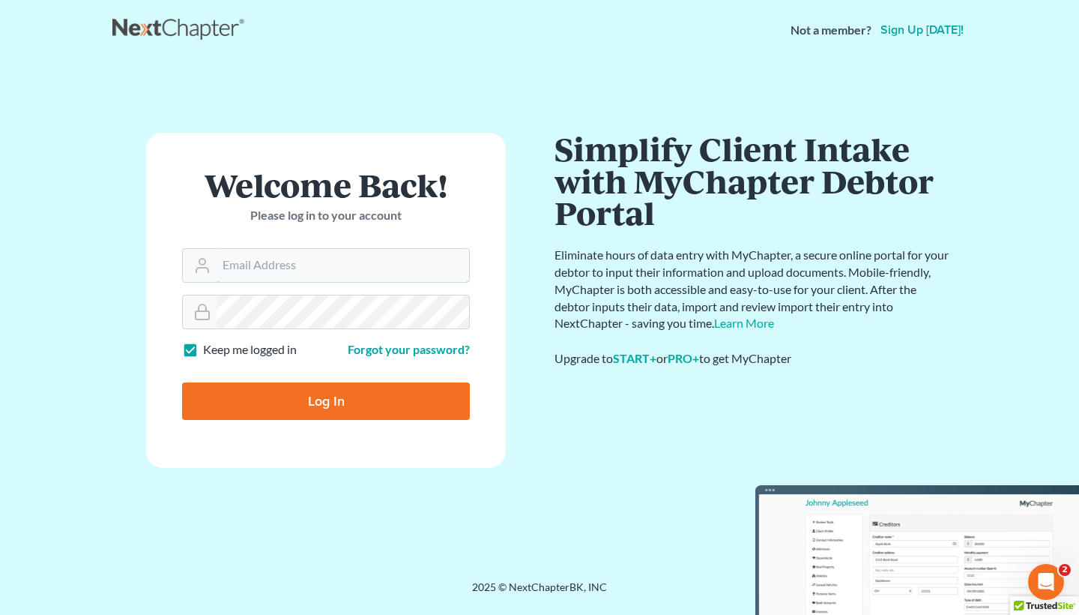
type input "[EMAIL_ADDRESS][DOMAIN_NAME]"
click at [326, 399] on input "Log In" at bounding box center [326, 400] width 288 height 37
type input "Thinking..."
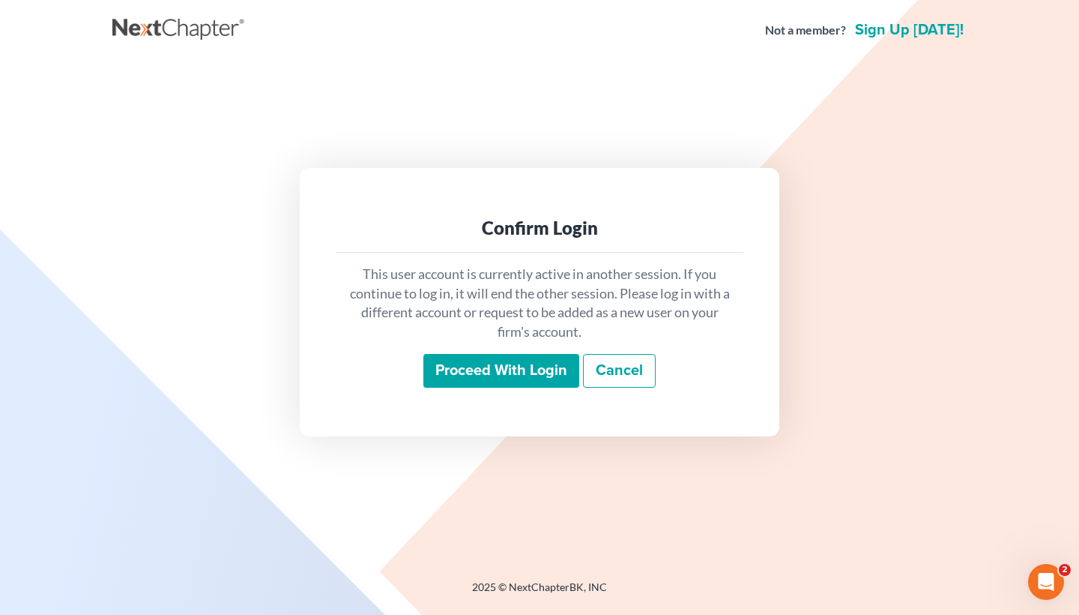
click at [517, 373] on input "Proceed with login" at bounding box center [501, 371] width 156 height 34
